Goal: Task Accomplishment & Management: Complete application form

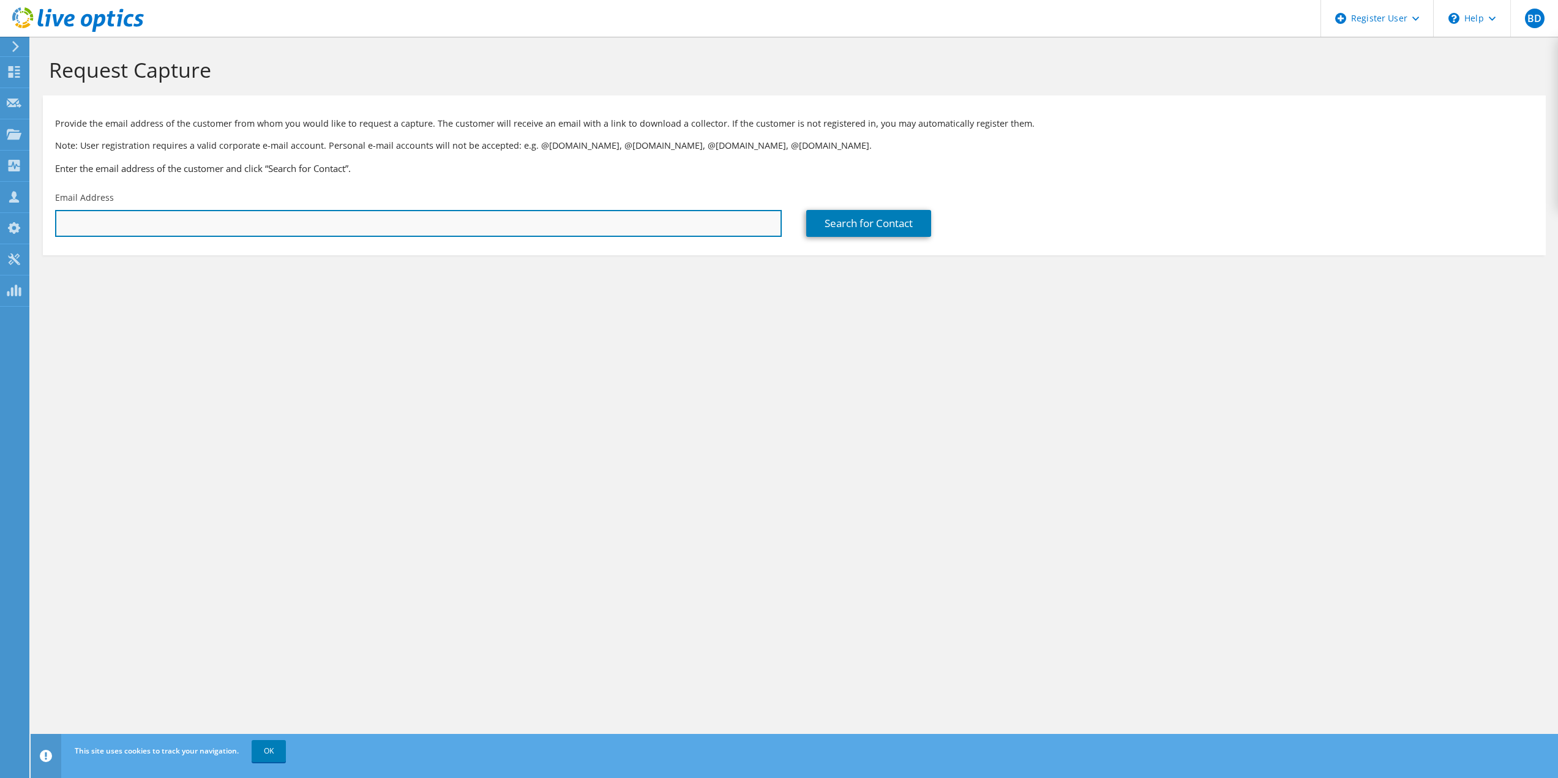
click at [337, 219] on input "text" at bounding box center [418, 223] width 727 height 27
paste input "jzackula@nationalcore.org"
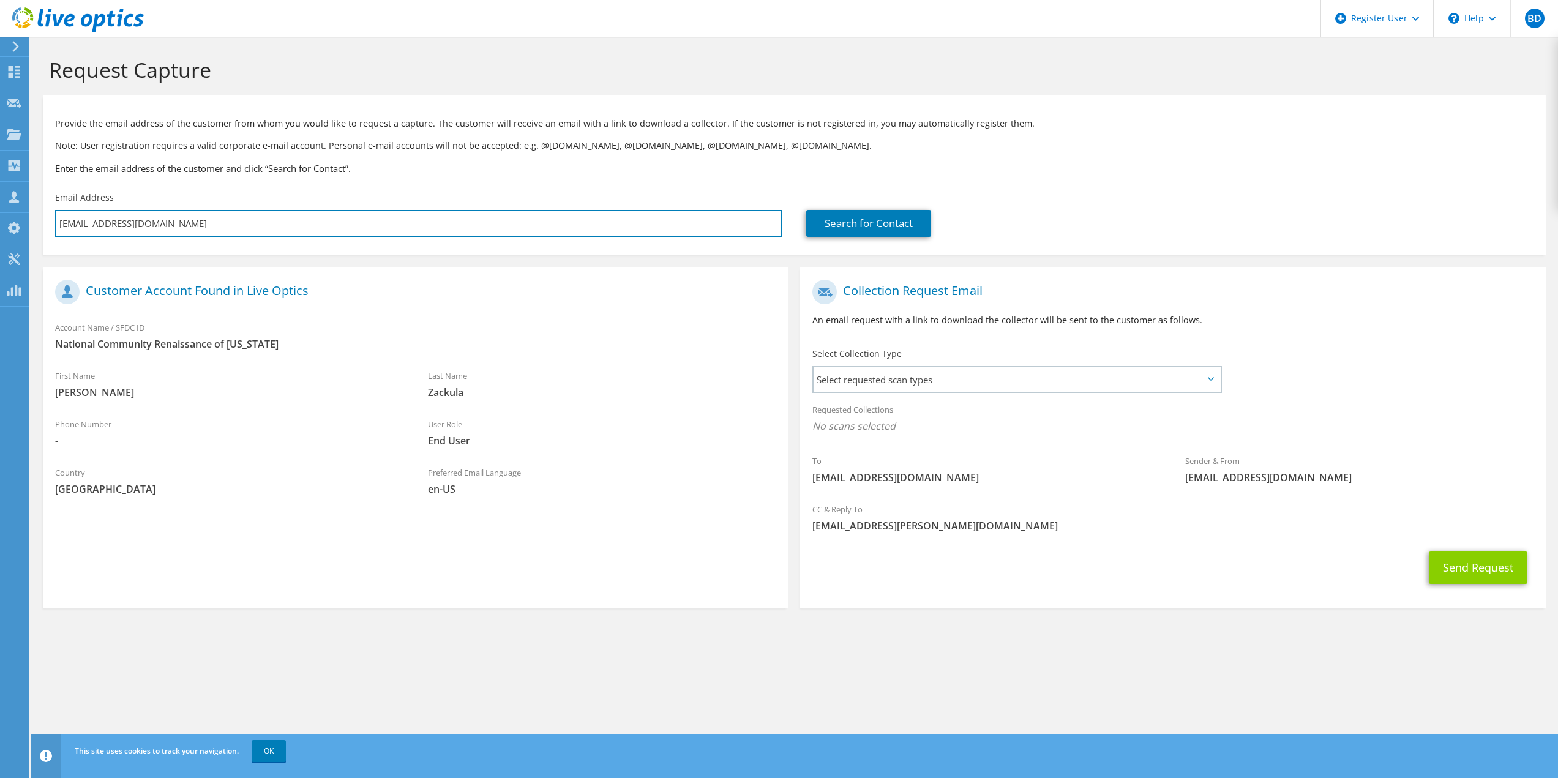
type input "jzackula@nationalcore.org"
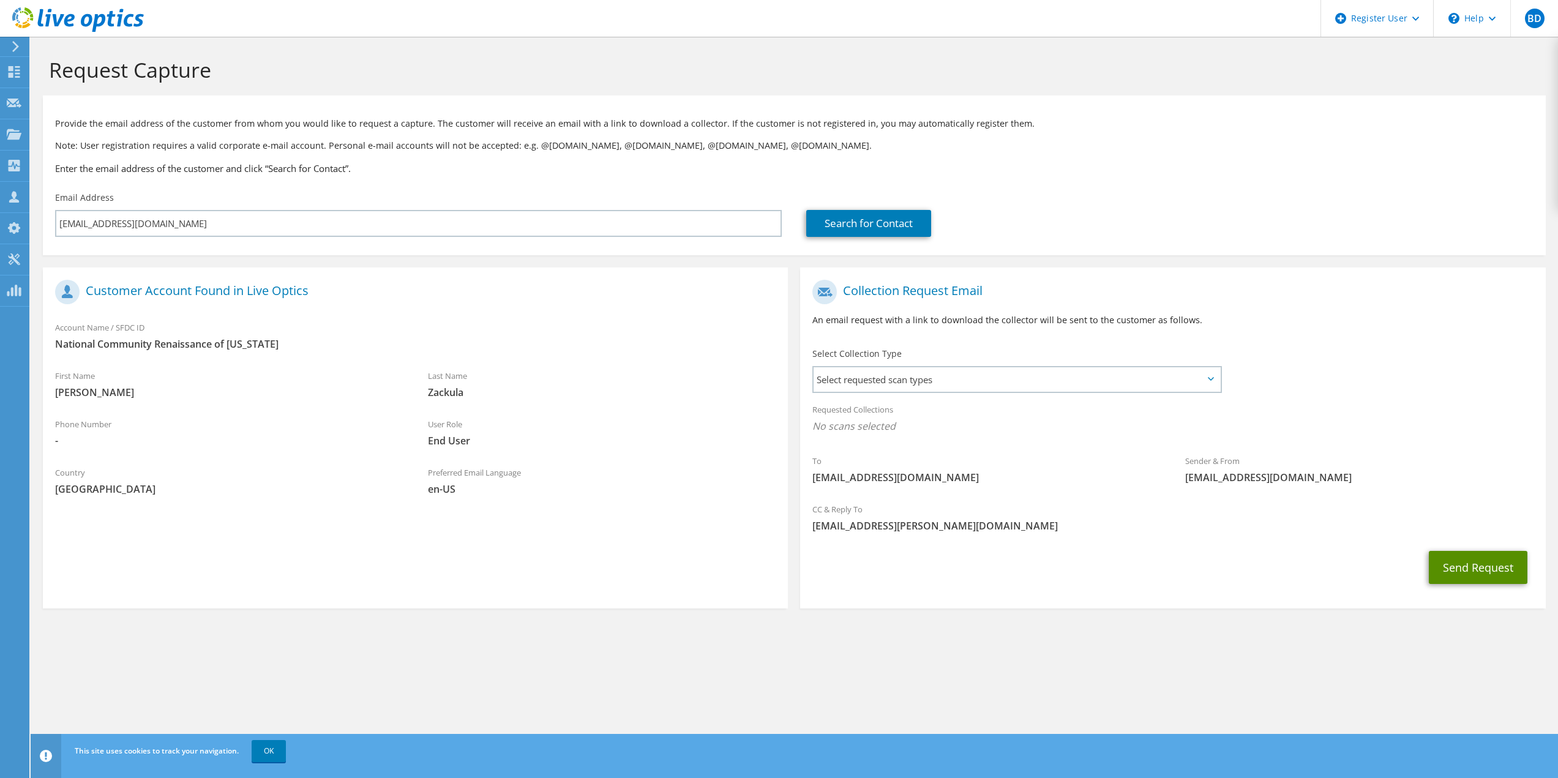
click at [1465, 572] on button "Send Request" at bounding box center [1478, 567] width 99 height 33
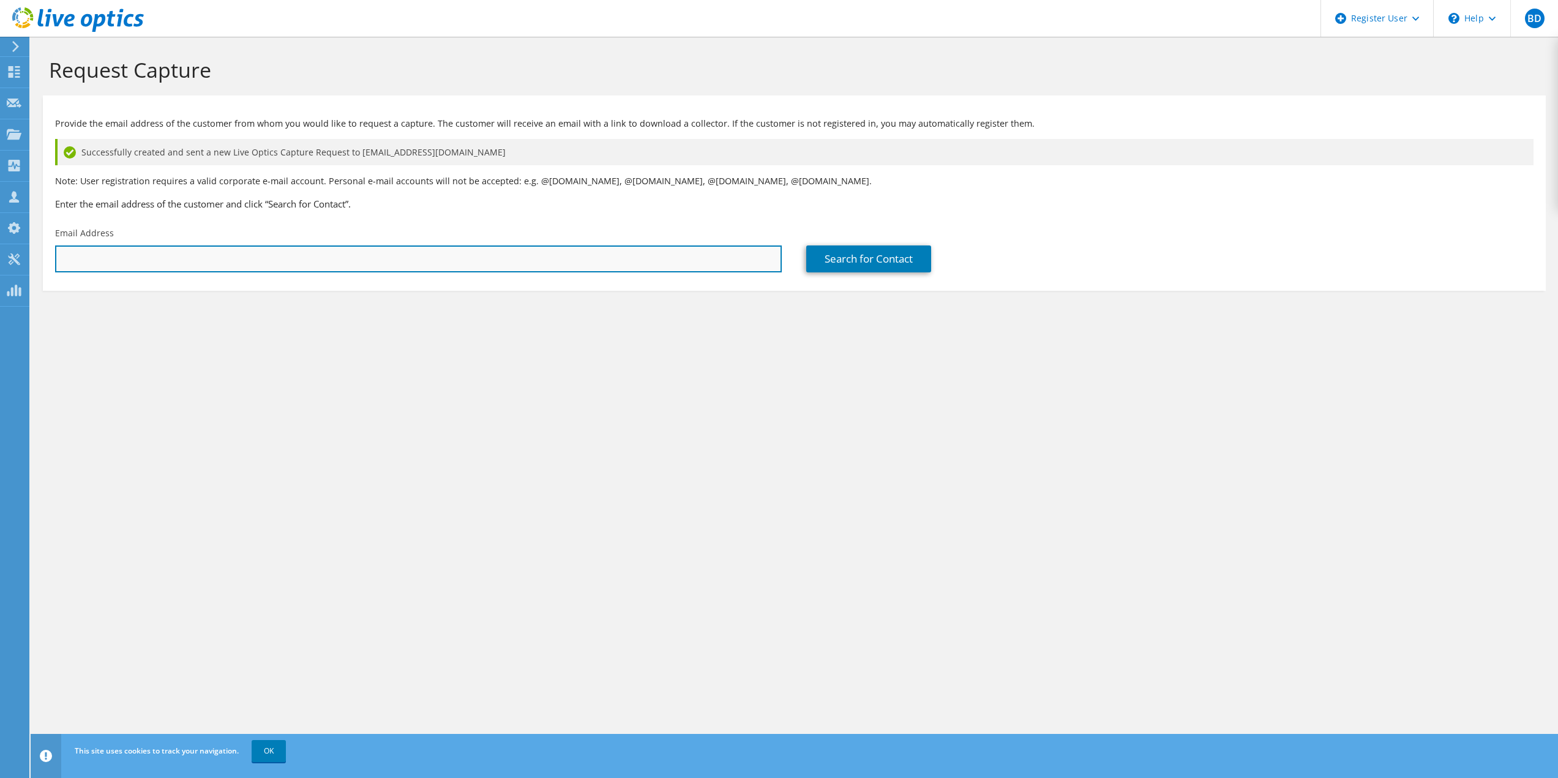
click at [474, 258] on input "text" at bounding box center [418, 259] width 727 height 27
paste input "jzackula@nationalcore.org"
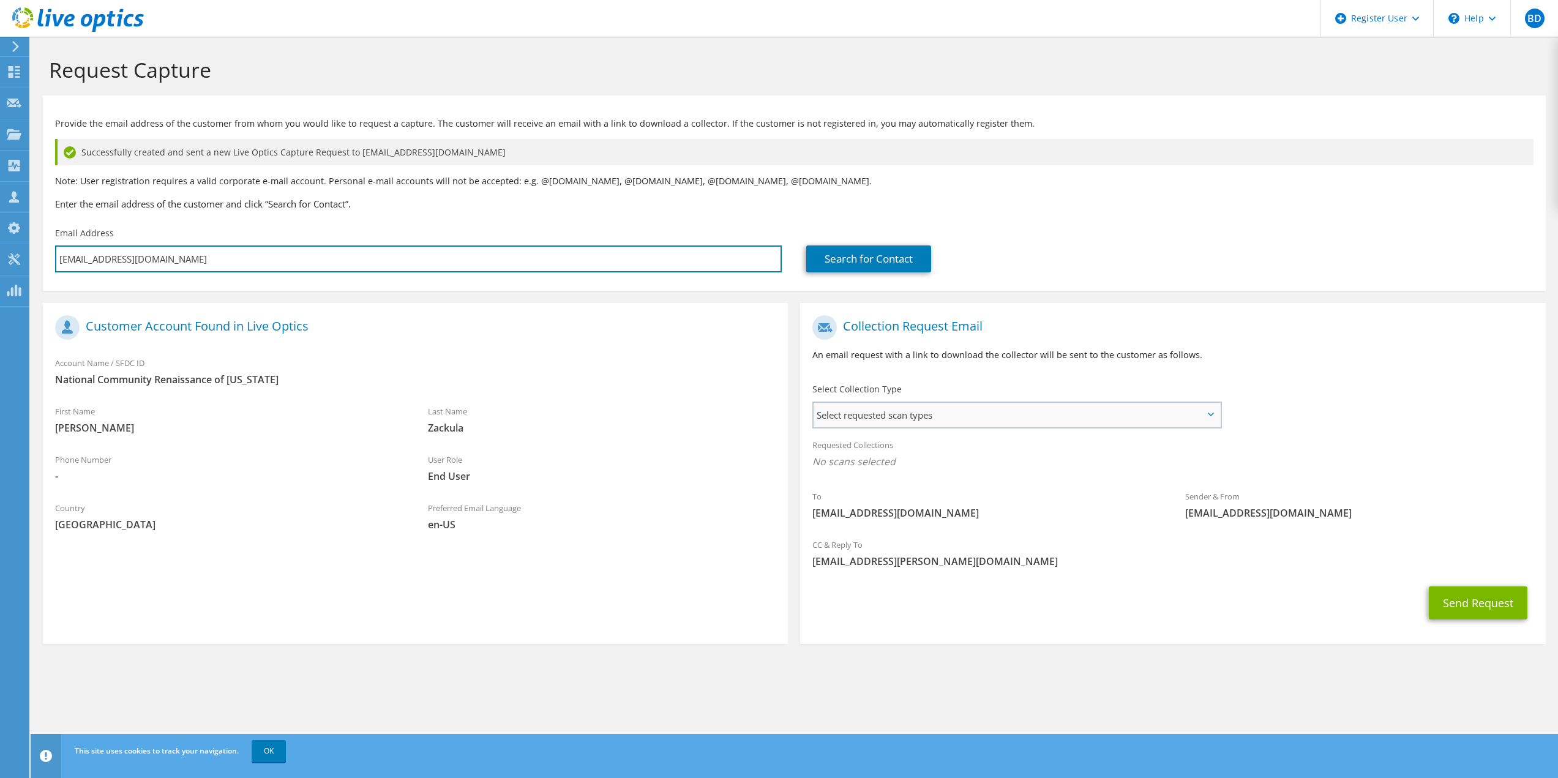
type input "jzackula@nationalcore.org"
click at [1003, 416] on span "Select requested scan types" at bounding box center [1017, 415] width 406 height 24
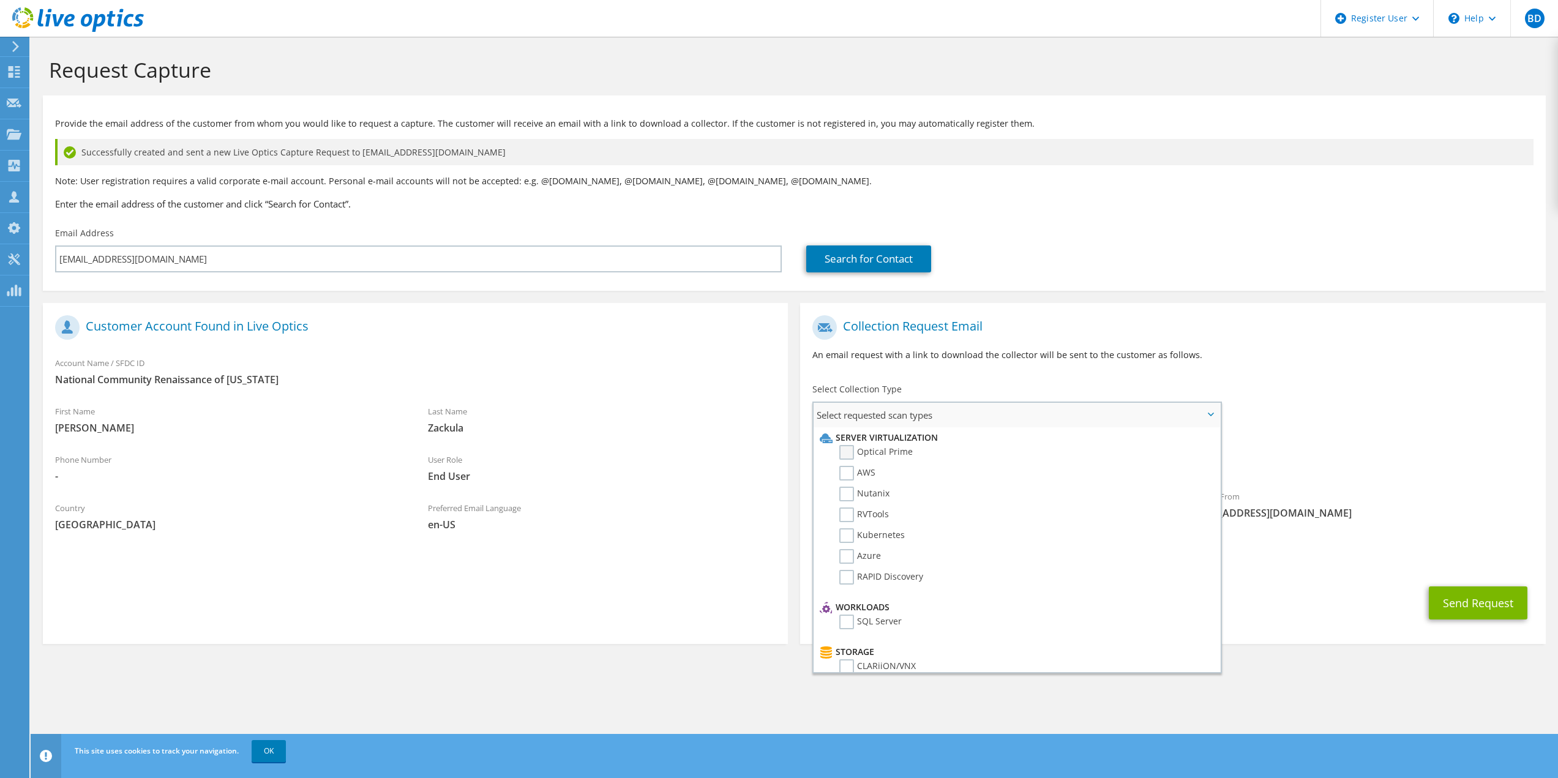
click at [849, 449] on label "Optical Prime" at bounding box center [875, 452] width 73 height 15
click at [0, 0] on input "Optical Prime" at bounding box center [0, 0] width 0 height 0
click at [1420, 440] on div "Requested Collections No scans selected Optical Prime" at bounding box center [1172, 456] width 745 height 49
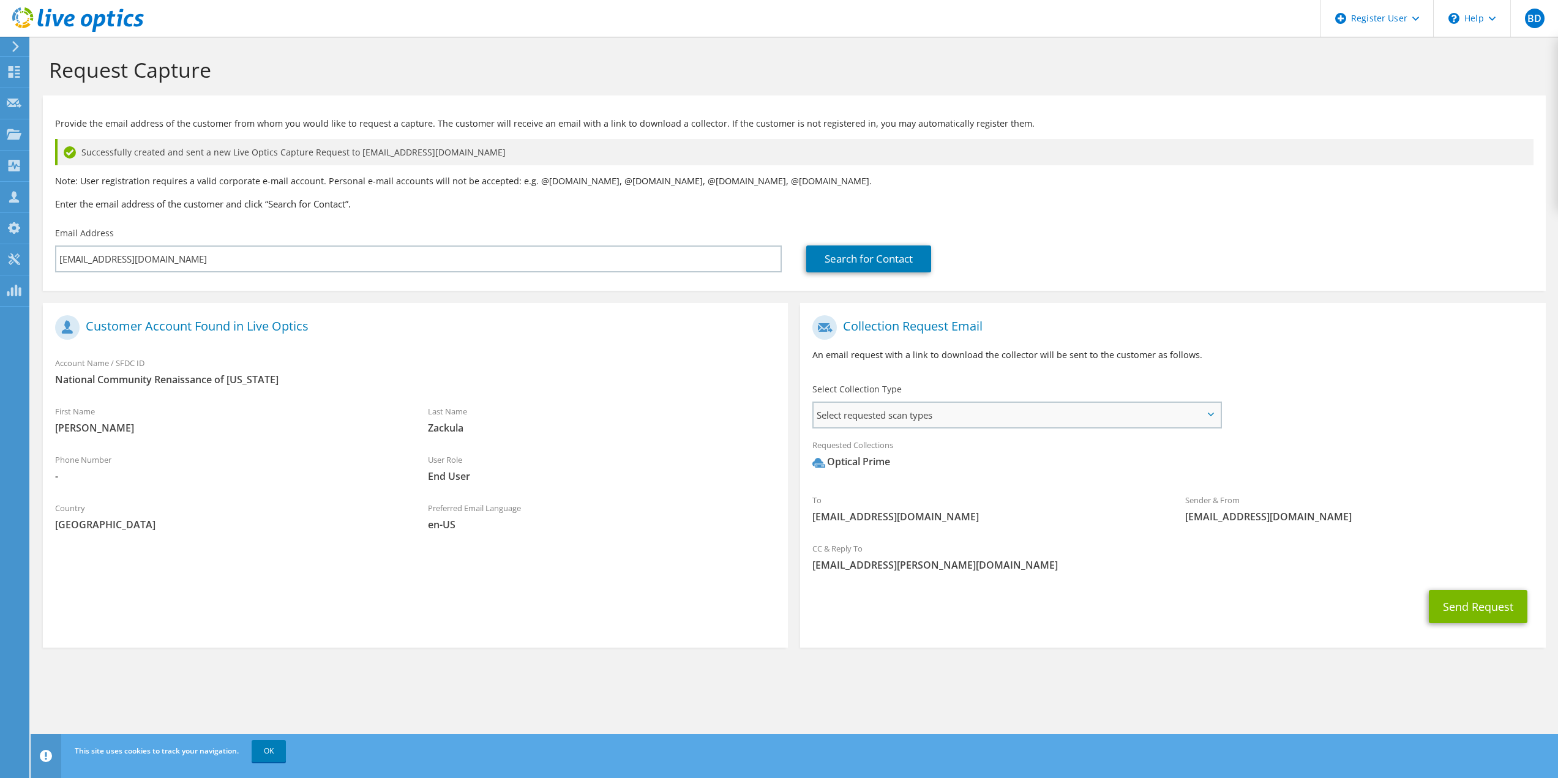
click at [1103, 418] on span "Select requested scan types" at bounding box center [1017, 415] width 406 height 24
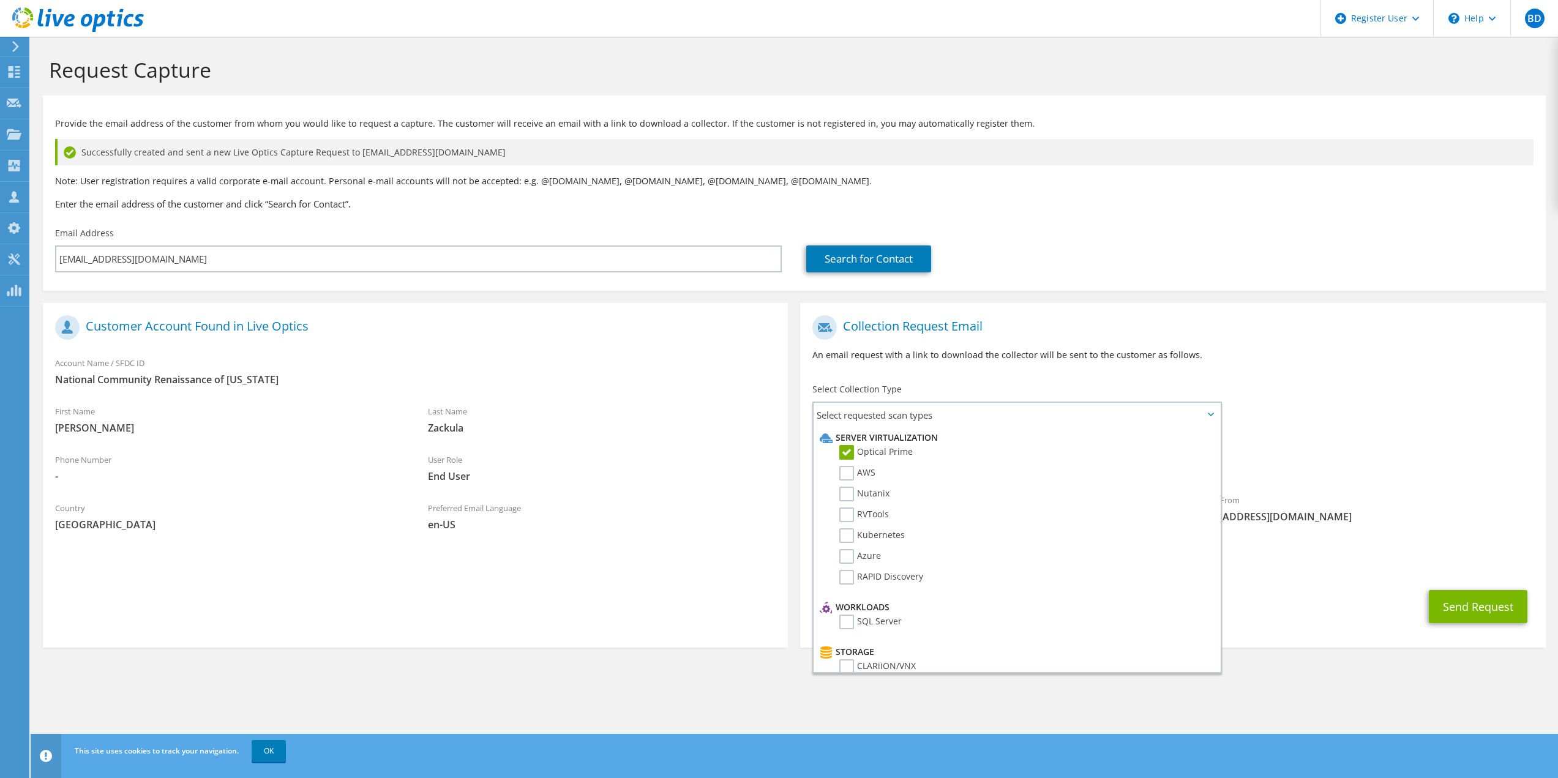
click at [1376, 375] on div "Collection Request Email An email request with a link to download the collector…" at bounding box center [1172, 343] width 745 height 68
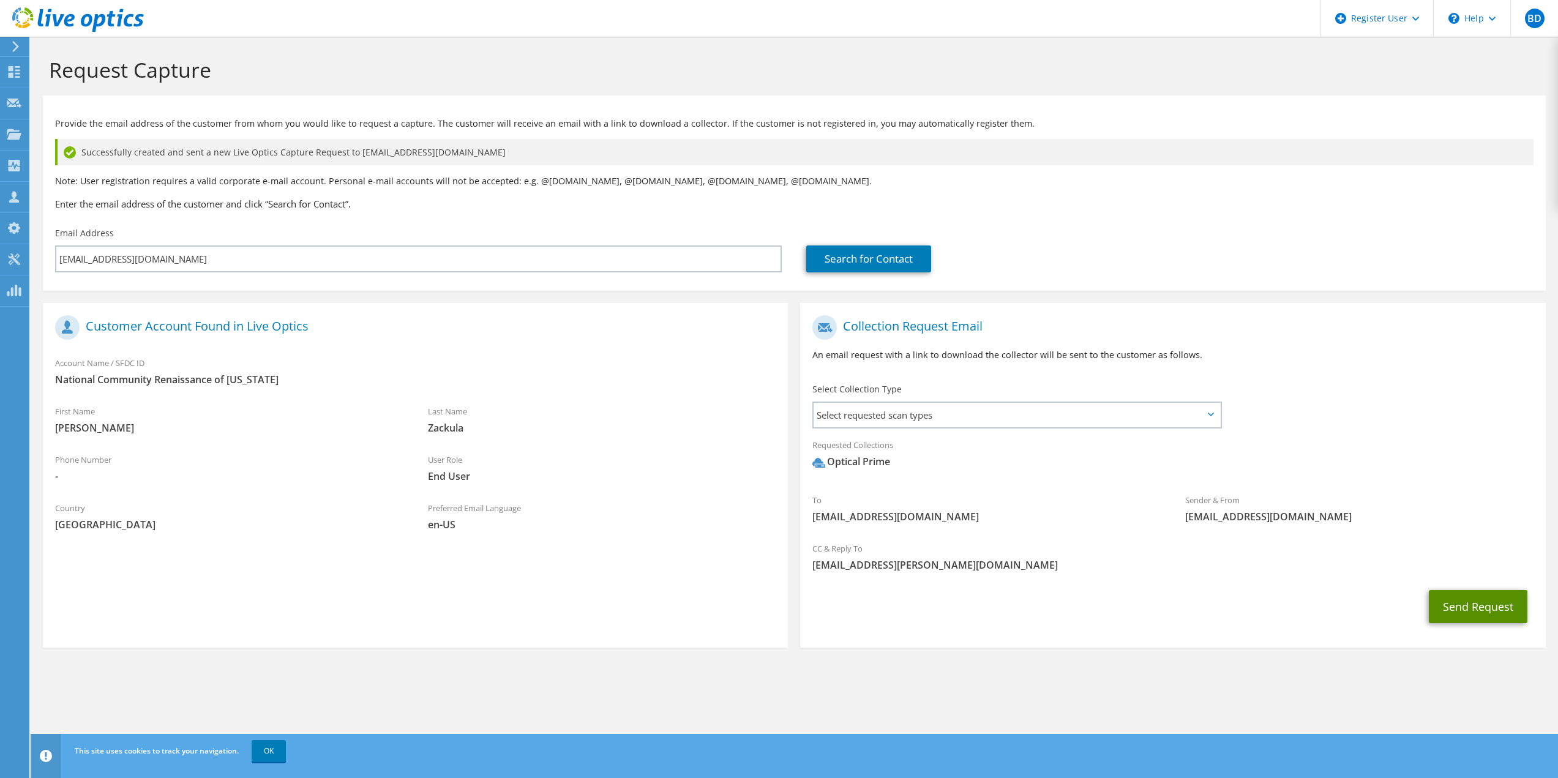
click at [1466, 601] on button "Send Request" at bounding box center [1478, 606] width 99 height 33
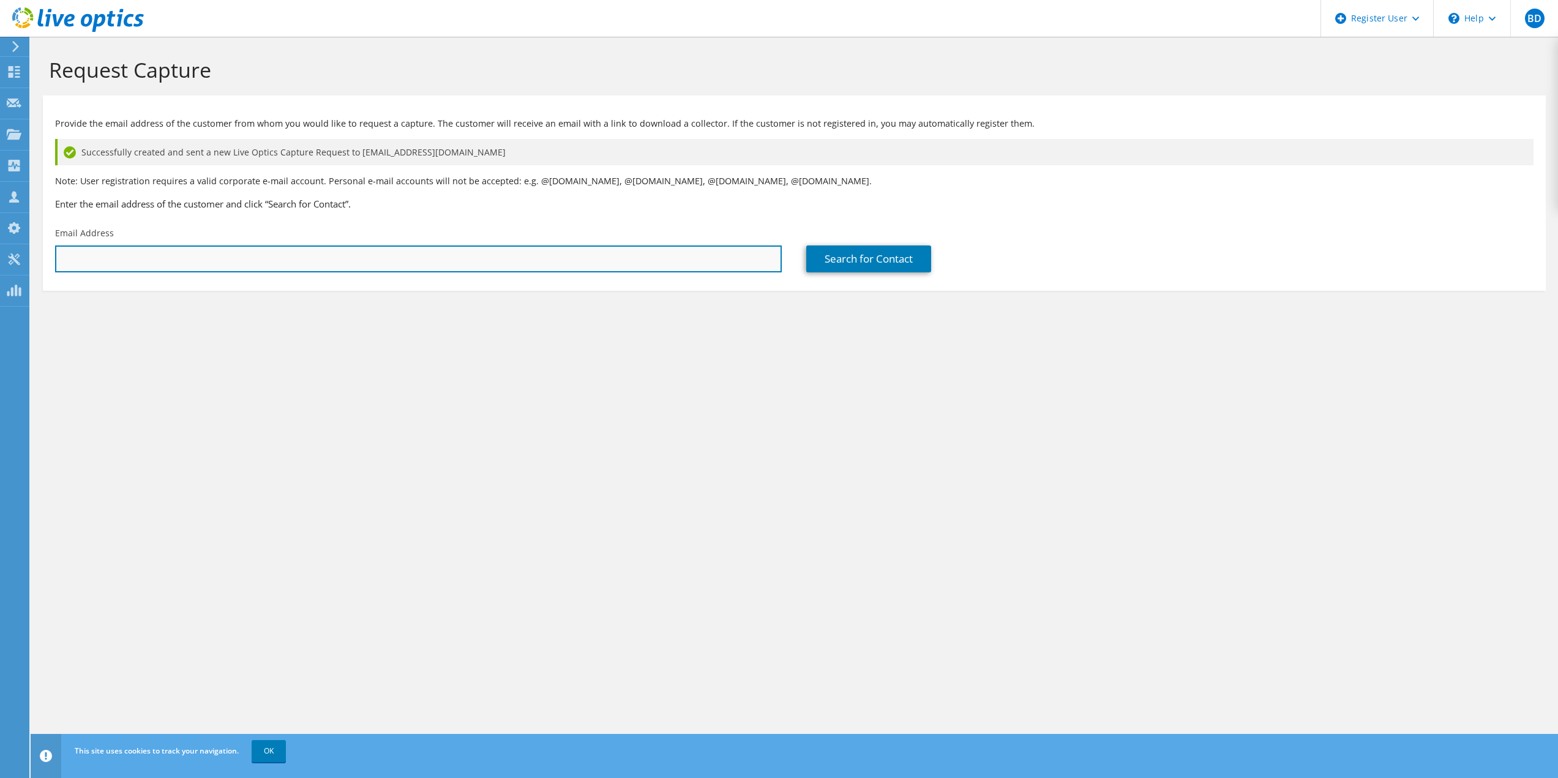
click at [543, 267] on input "text" at bounding box center [418, 259] width 727 height 27
paste input "mmendez@nationalcore.org"
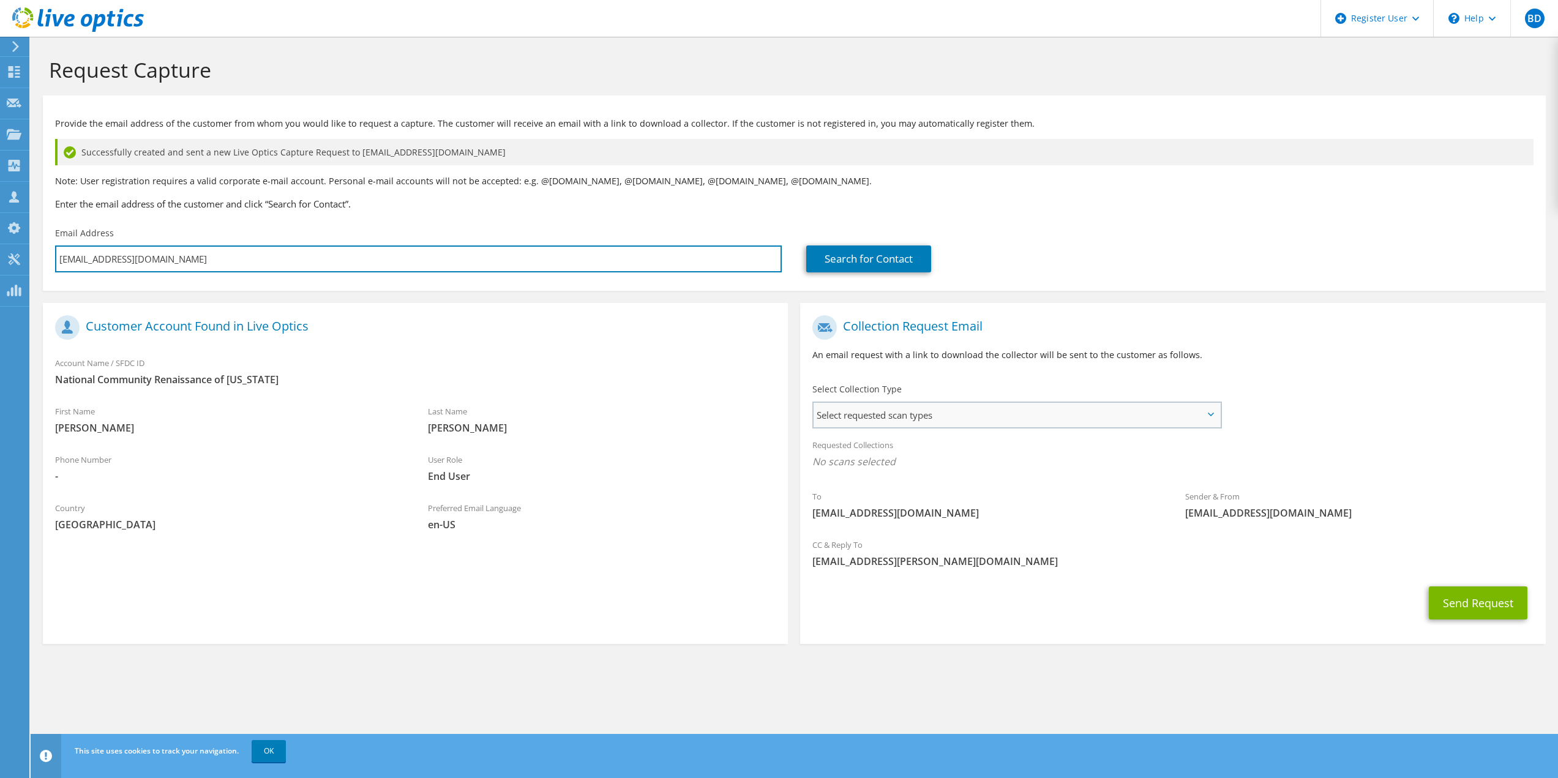
type input "mmendez@nationalcore.org"
click at [887, 404] on span "Select requested scan types" at bounding box center [1017, 415] width 406 height 24
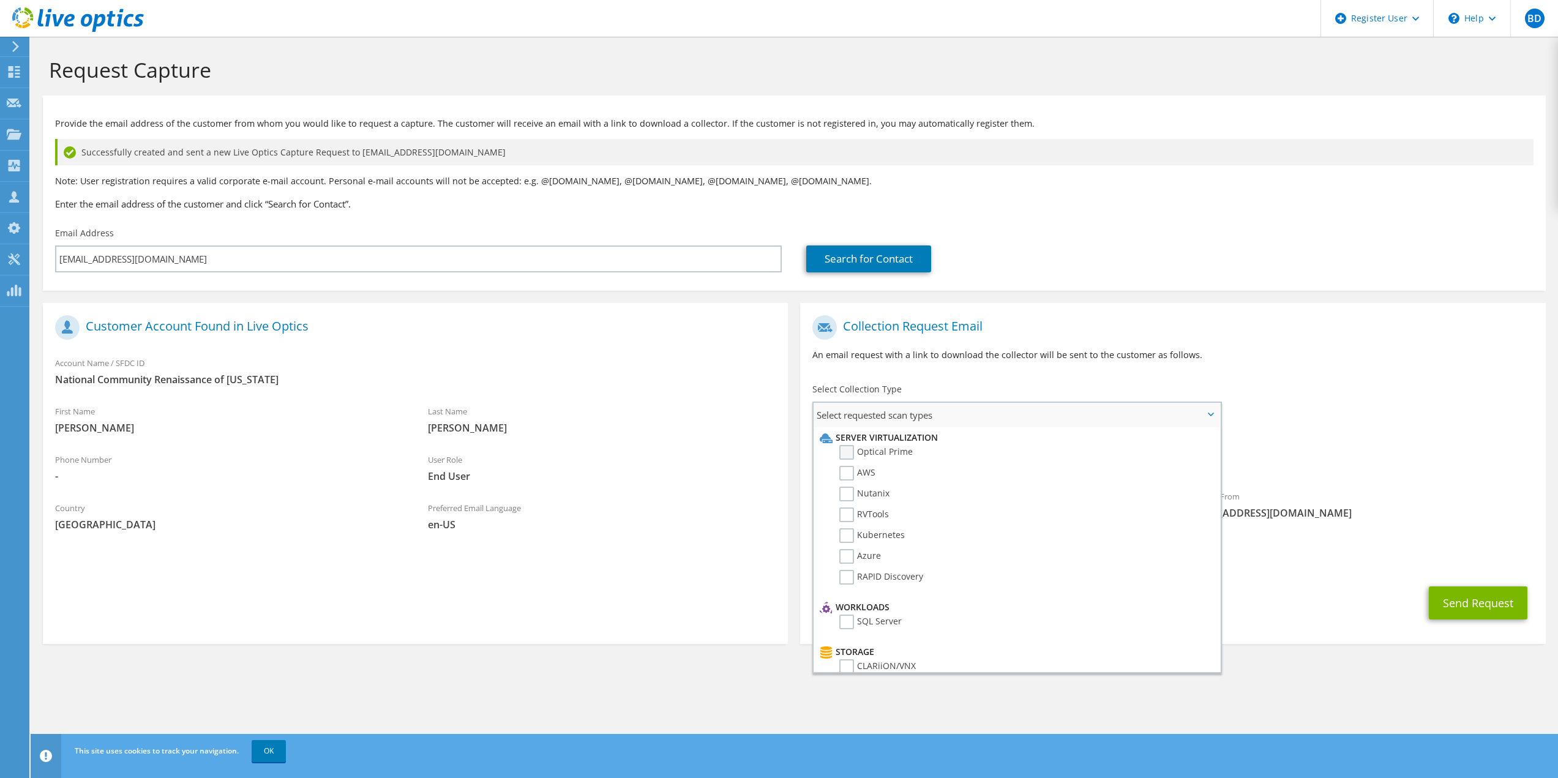
click at [852, 454] on label "Optical Prime" at bounding box center [875, 452] width 73 height 15
click at [0, 0] on input "Optical Prime" at bounding box center [0, 0] width 0 height 0
click at [1442, 612] on button "Send Request" at bounding box center [1478, 606] width 99 height 33
